Goal: Task Accomplishment & Management: Use online tool/utility

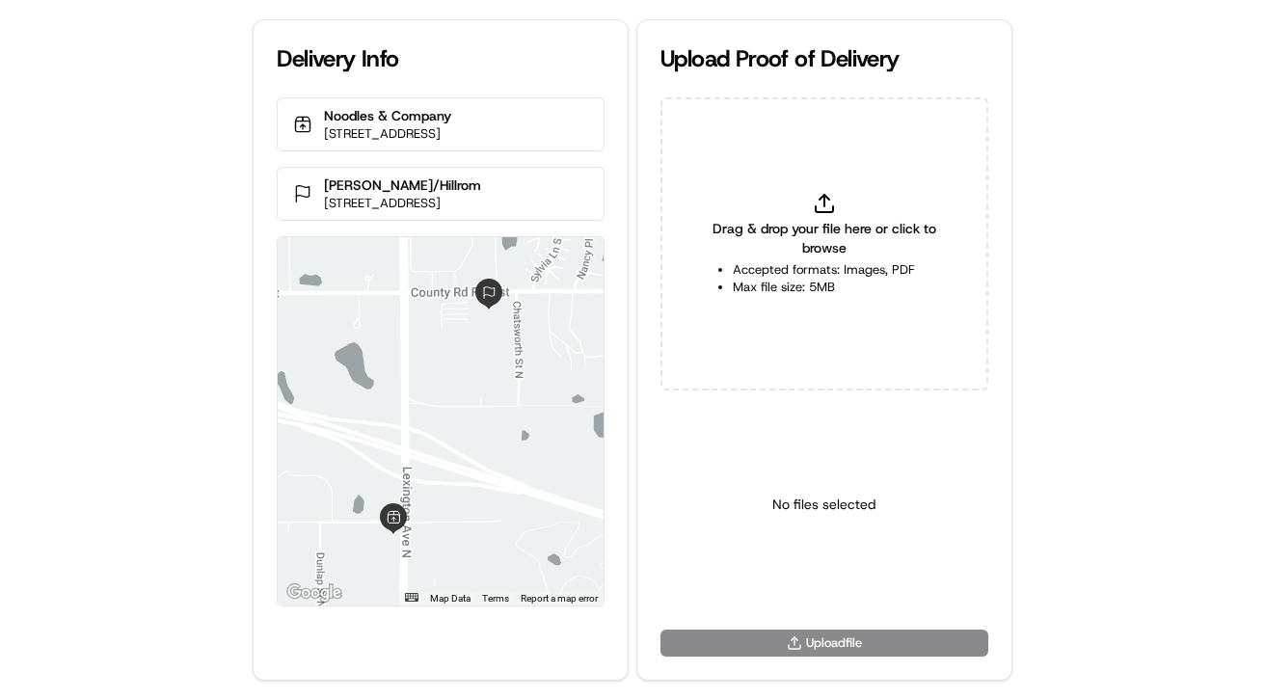
drag, startPoint x: 973, startPoint y: 429, endPoint x: 922, endPoint y: 384, distance: 68.3
click at [973, 429] on div "No files selected" at bounding box center [824, 504] width 328 height 197
click at [1054, 251] on div "Delivery Info Noodles & Company 3833 Lexington Ave N #109, Arden Hills, MN 5512…" at bounding box center [632, 349] width 1265 height 699
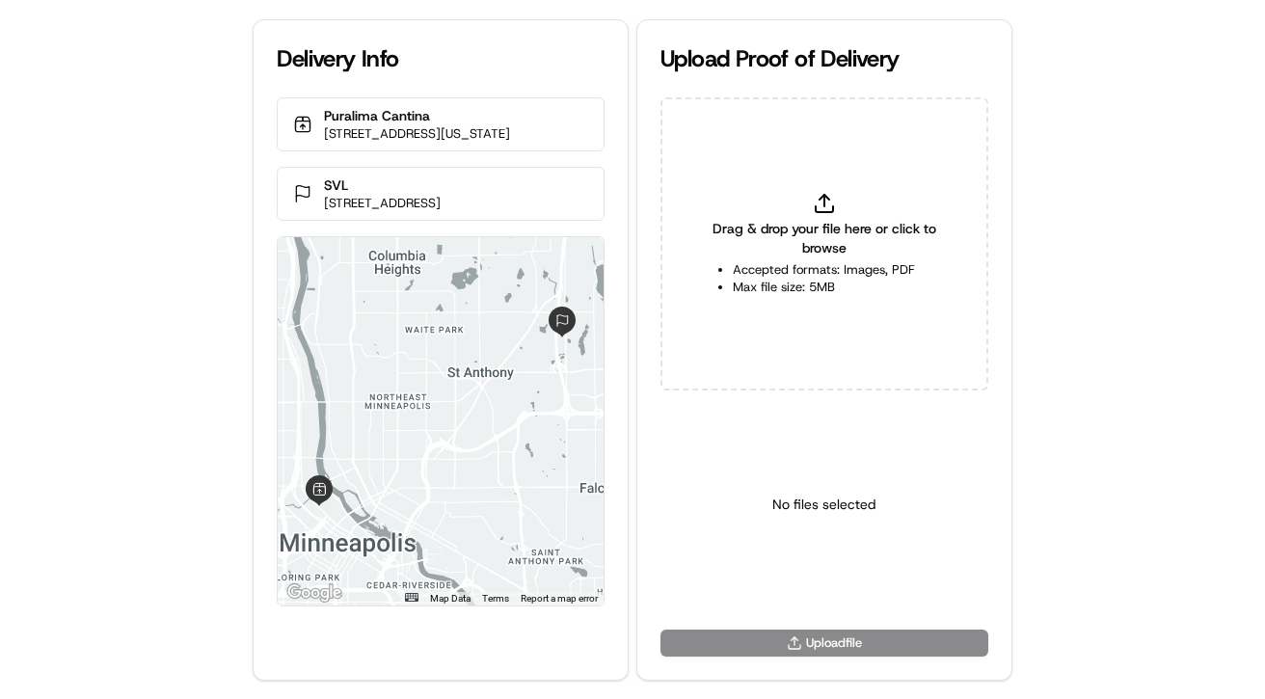
click at [1047, 231] on div "Delivery Info Puralima Cantina 548 N Washington Ave, Minneapolis, MN 55401, USA…" at bounding box center [632, 349] width 1265 height 699
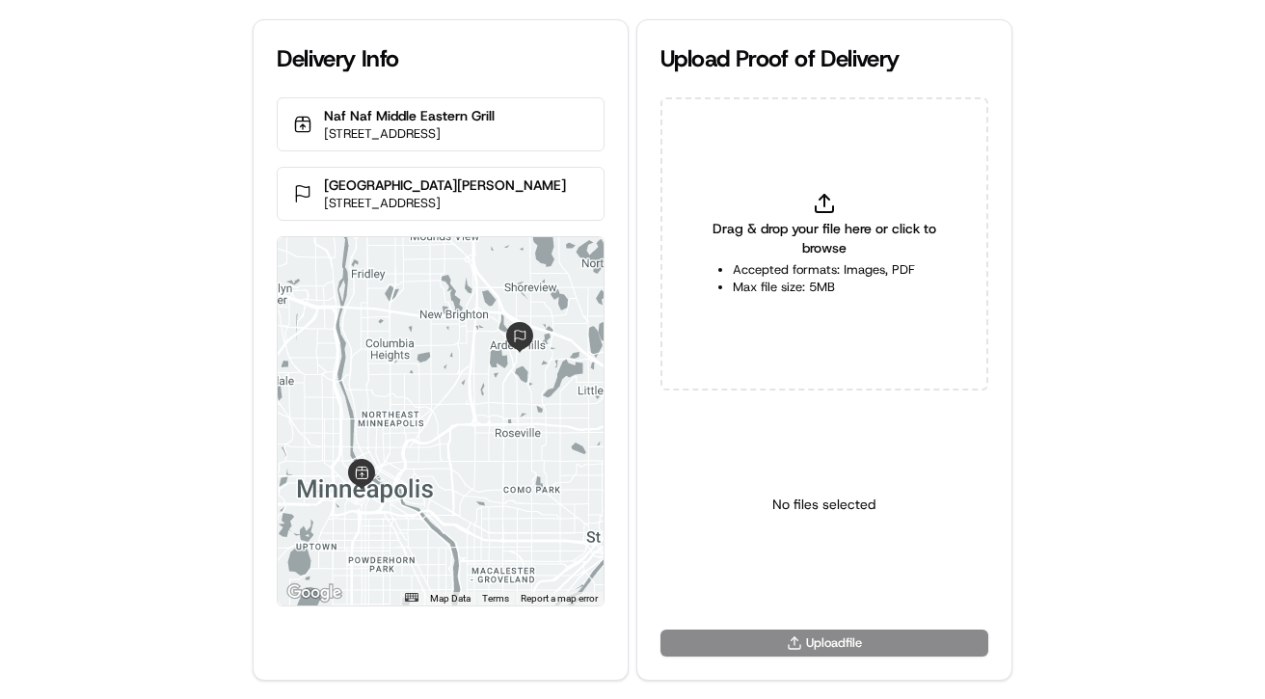
click at [1103, 248] on div "Delivery Info Naf Naf Middle Eastern Grill [STREET_ADDRESS] [GEOGRAPHIC_DATA] -…" at bounding box center [632, 349] width 1265 height 699
click at [363, 195] on p "[GEOGRAPHIC_DATA][PERSON_NAME]" at bounding box center [445, 184] width 242 height 19
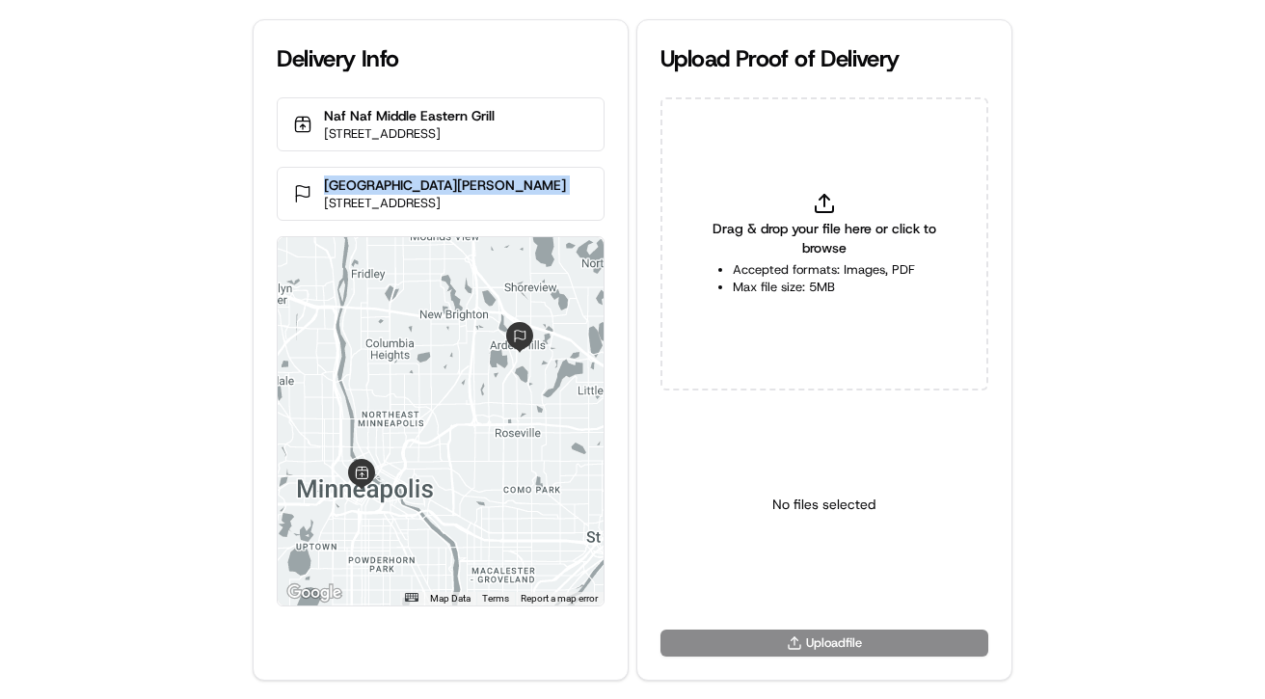
click at [336, 195] on p "[GEOGRAPHIC_DATA][PERSON_NAME]" at bounding box center [445, 184] width 242 height 19
copy p "[GEOGRAPHIC_DATA]"
drag, startPoint x: 325, startPoint y: 202, endPoint x: 424, endPoint y: 201, distance: 99.3
click at [424, 195] on p "[GEOGRAPHIC_DATA][PERSON_NAME]" at bounding box center [445, 184] width 242 height 19
click at [328, 114] on p "Naf Naf Middle Eastern Grill" at bounding box center [409, 115] width 171 height 19
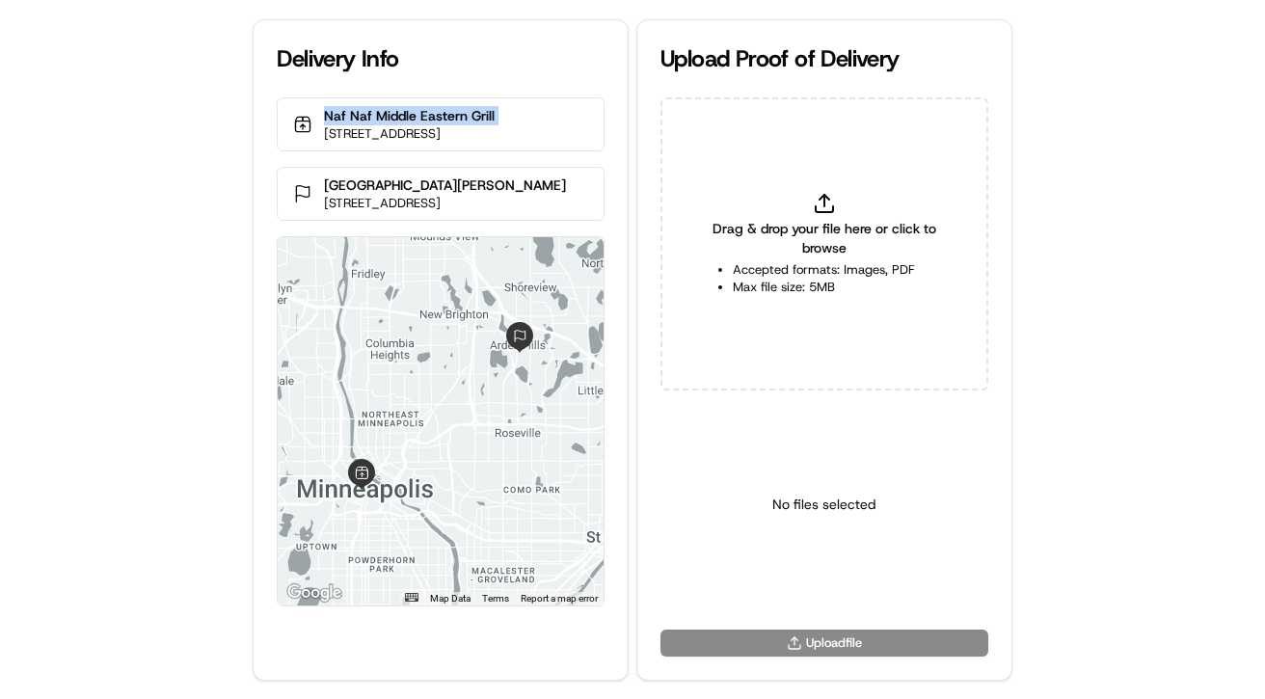
drag, startPoint x: 328, startPoint y: 114, endPoint x: 521, endPoint y: 116, distance: 192.8
click at [495, 116] on p "Naf Naf Middle Eastern Grill" at bounding box center [409, 115] width 171 height 19
copy p "Naf Naf Middle Eastern Grill"
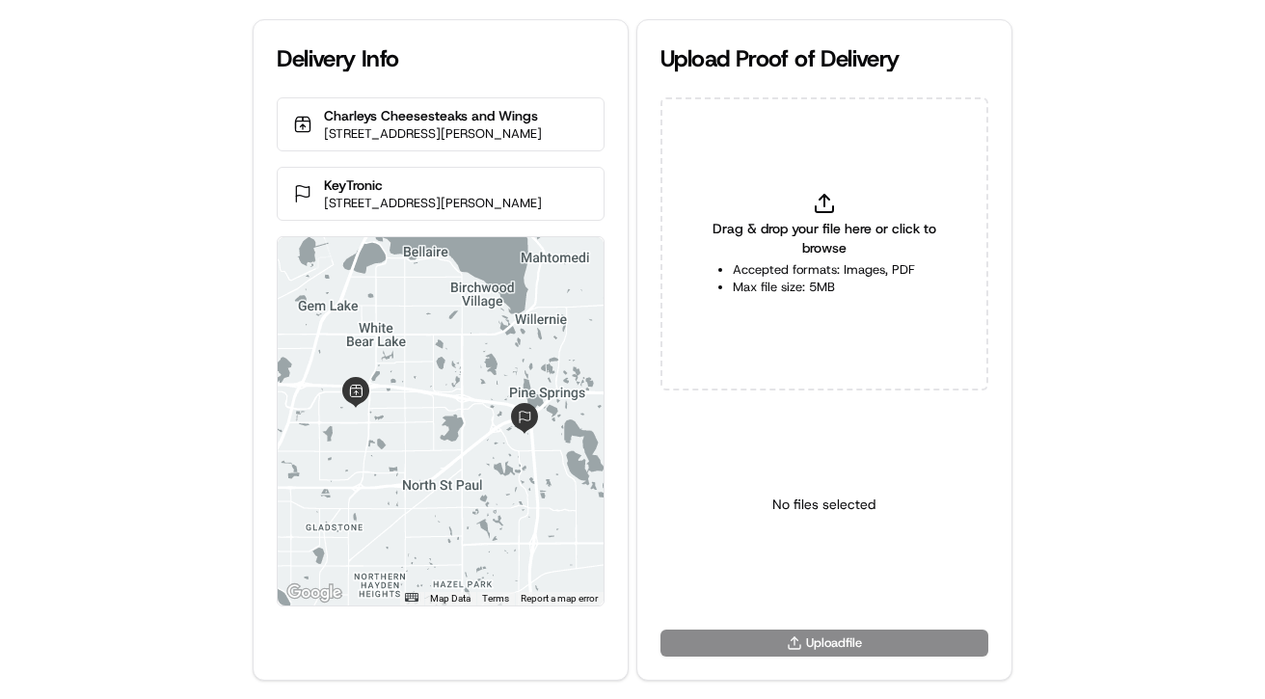
drag, startPoint x: 113, startPoint y: 213, endPoint x: 120, endPoint y: 193, distance: 21.3
click at [112, 213] on div "Delivery Info Charleys Cheesesteaks and Wings 3001 White Bear Ave Space #2071, …" at bounding box center [632, 349] width 1265 height 699
